Goal: Obtain resource: Obtain resource

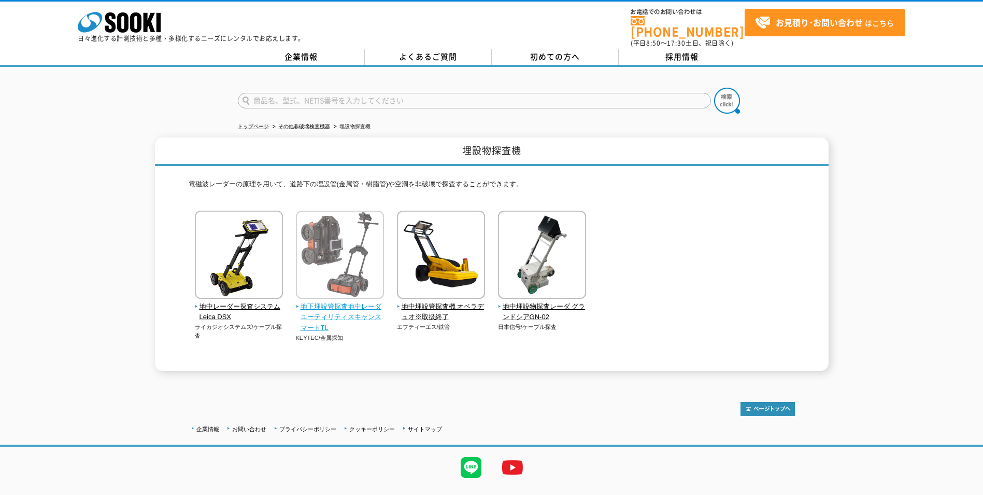
click at [331, 231] on img at bounding box center [340, 255] width 88 height 91
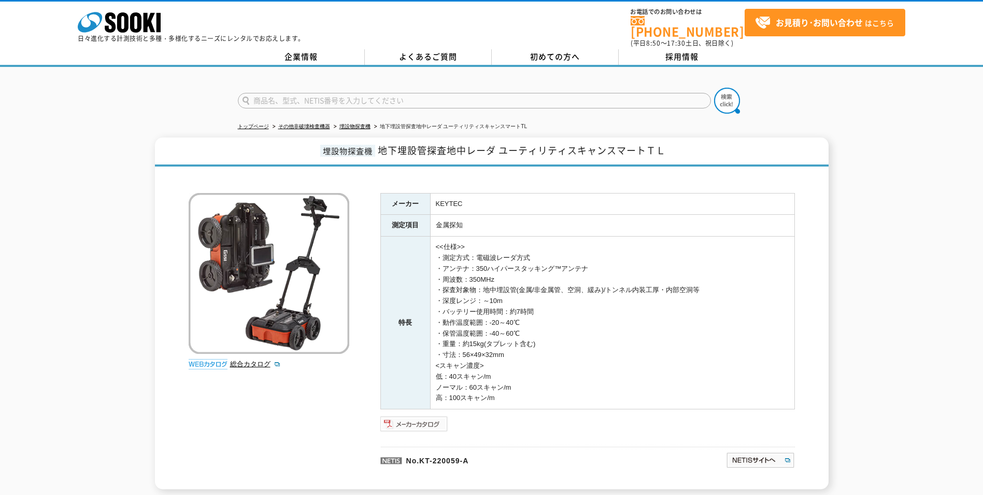
click at [406, 424] on img at bounding box center [415, 423] width 68 height 17
click at [413, 417] on img at bounding box center [415, 423] width 68 height 17
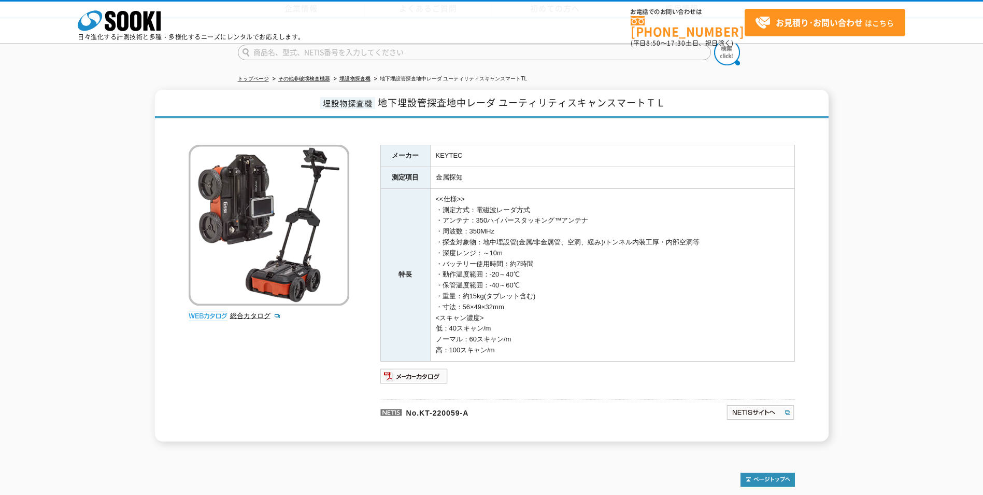
scroll to position [94, 0]
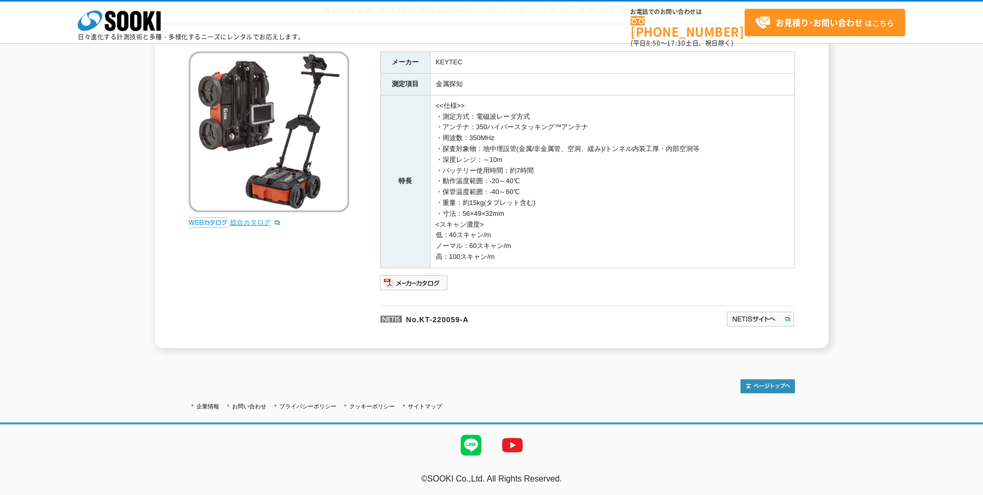
click at [241, 225] on link "総合カタログ" at bounding box center [255, 222] width 51 height 8
